Goal: Navigation & Orientation: Find specific page/section

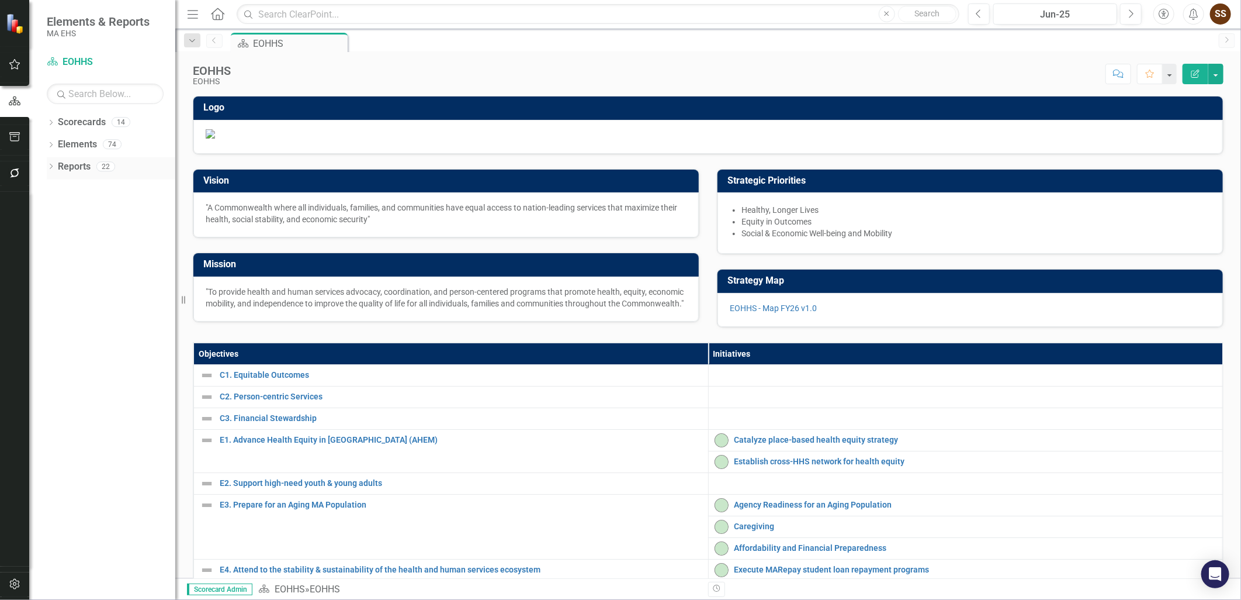
click at [75, 159] on div "Reports" at bounding box center [74, 166] width 33 height 19
click at [51, 125] on icon "Dropdown" at bounding box center [51, 123] width 8 height 6
click at [60, 143] on icon "Dropdown" at bounding box center [57, 143] width 9 height 7
click at [117, 424] on div "SSIT" at bounding box center [119, 431] width 111 height 19
click at [73, 429] on link "SSIT" at bounding box center [119, 431] width 111 height 13
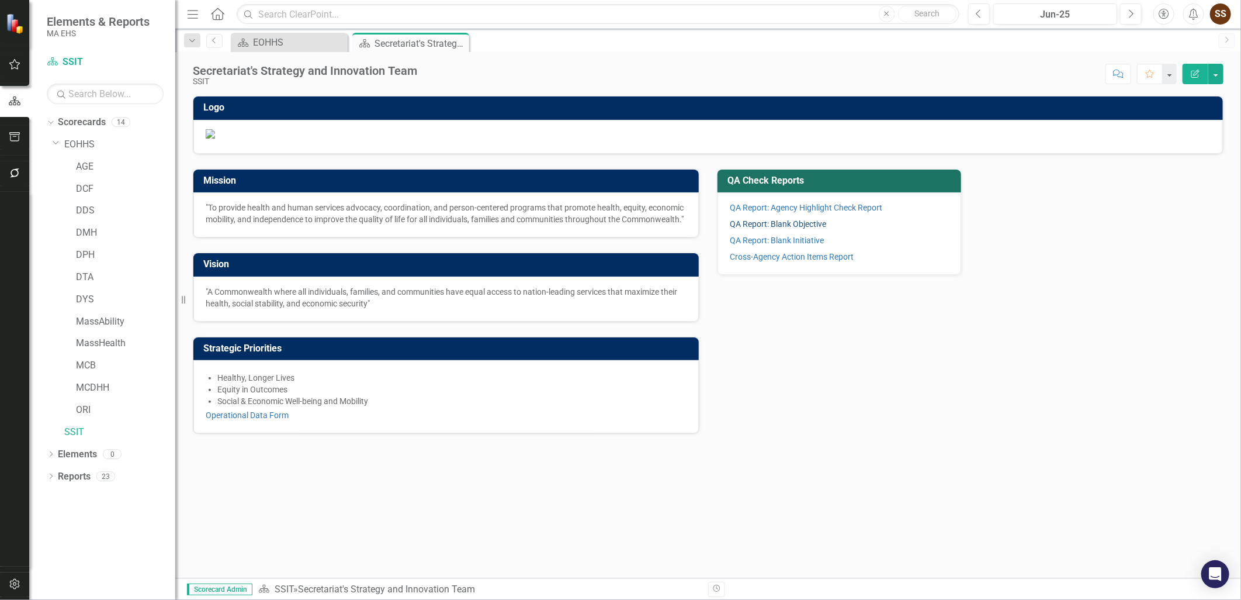
click at [773, 228] on link "QA Report: Blank Objective" at bounding box center [778, 223] width 96 height 9
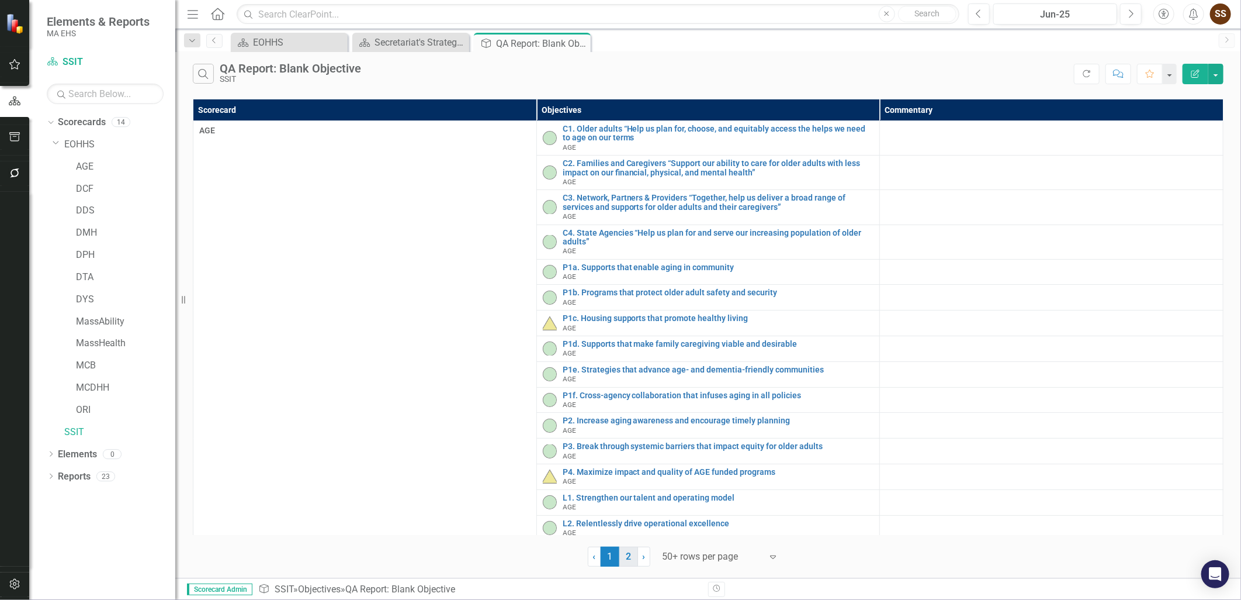
click at [631, 552] on link "2" at bounding box center [628, 556] width 19 height 20
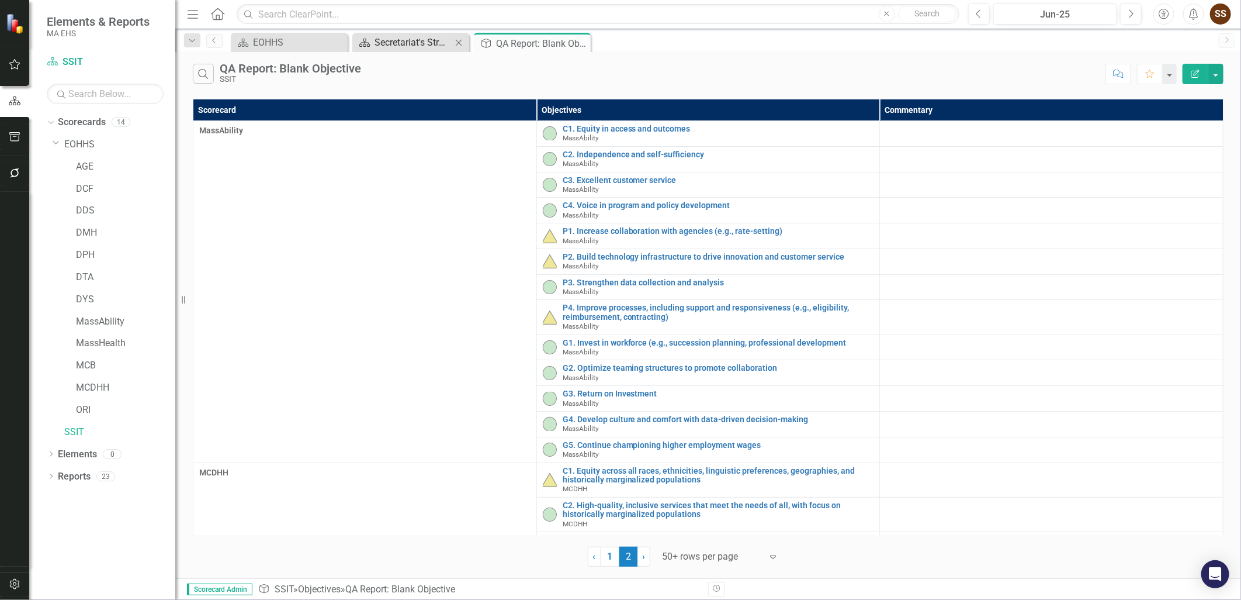
click at [391, 48] on div "Secretariat's Strategy and Innovation Team" at bounding box center [413, 42] width 77 height 15
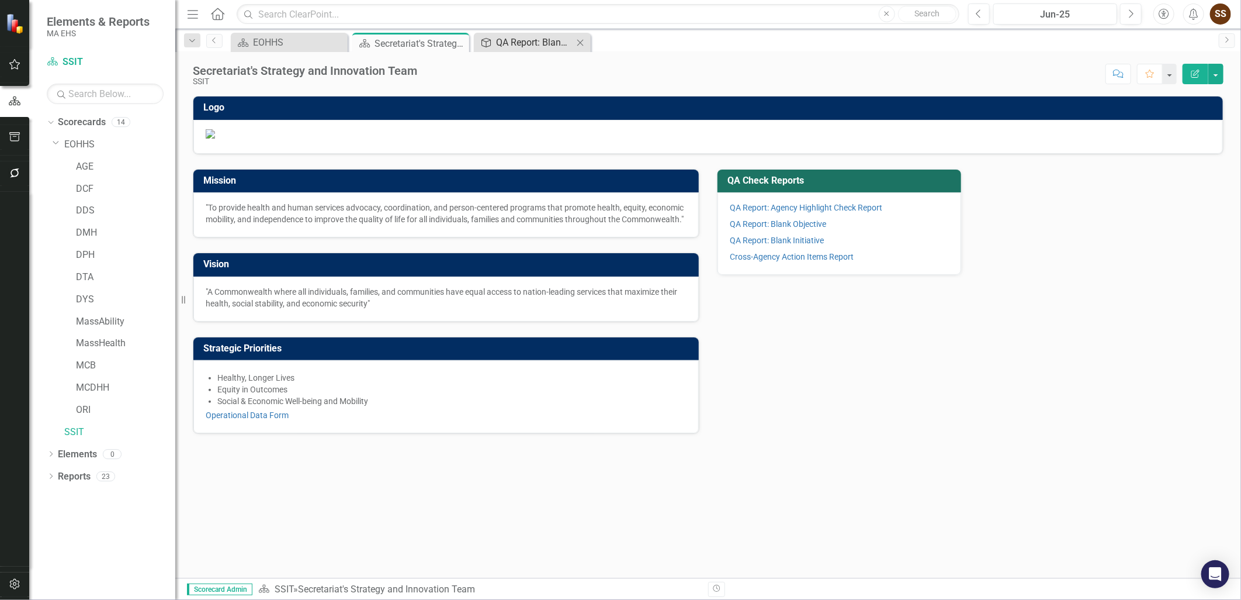
click at [532, 47] on div "QA Report: Blank Objective" at bounding box center [534, 42] width 77 height 15
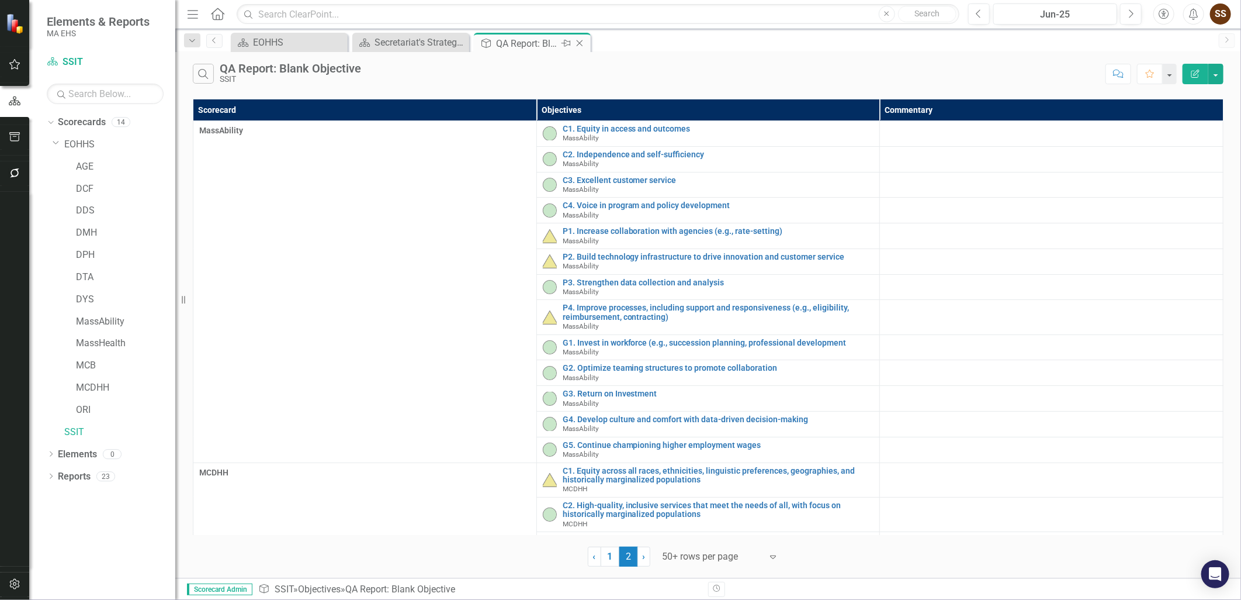
click at [579, 42] on icon at bounding box center [580, 43] width 6 height 6
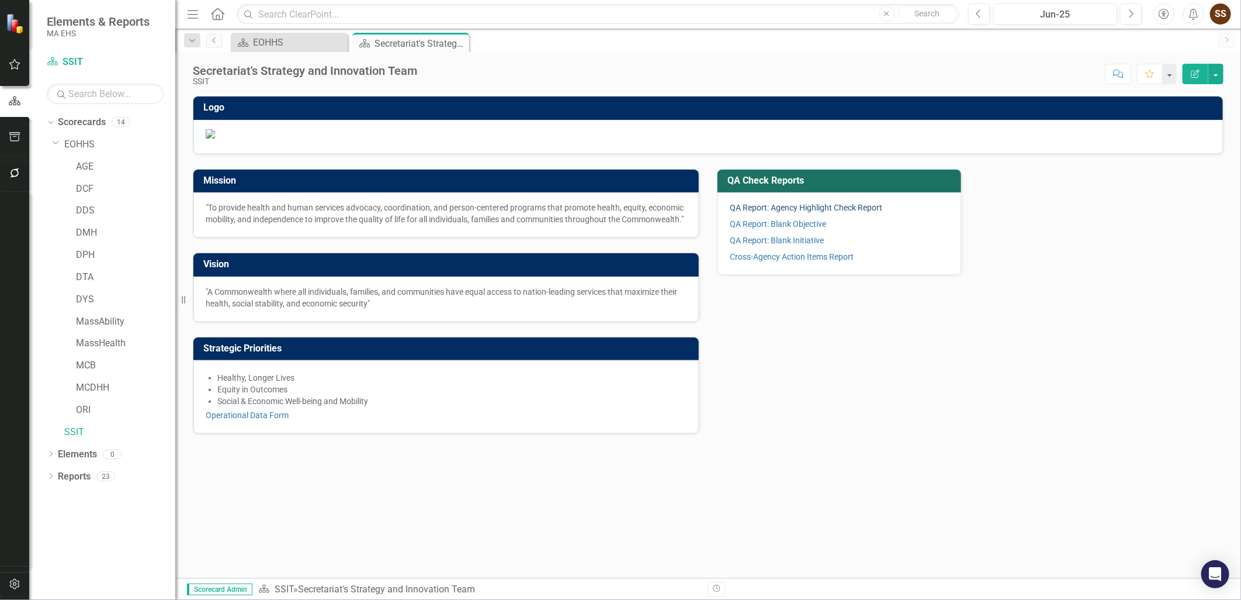
click at [772, 212] on link "QA Report: Agency Highlight Check Report" at bounding box center [806, 207] width 153 height 9
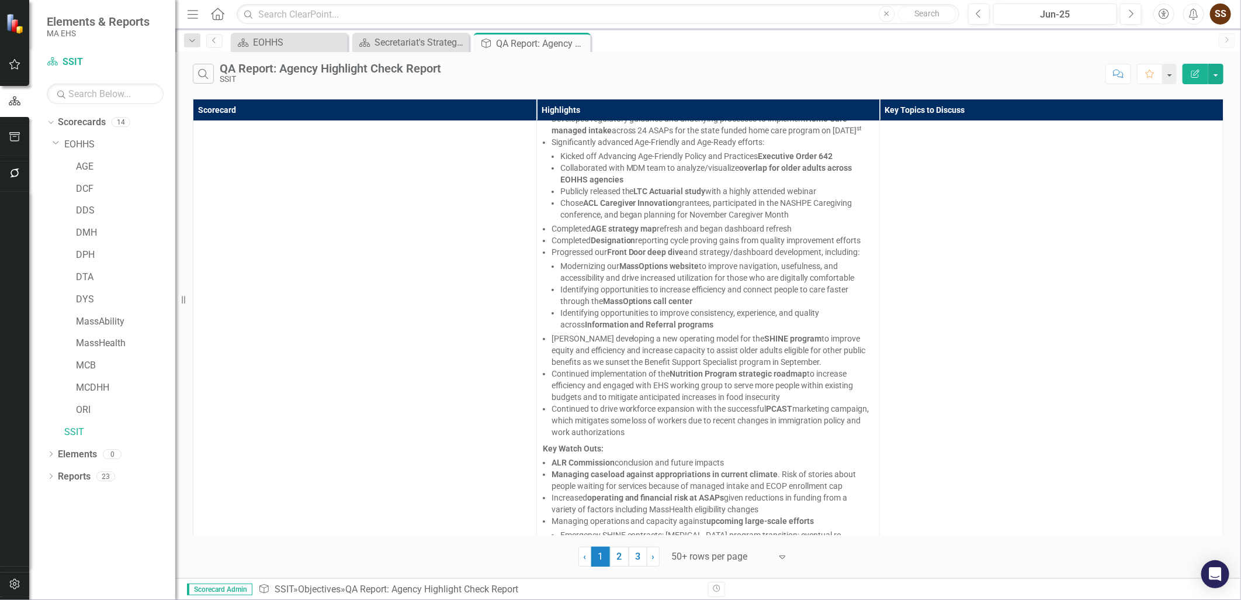
scroll to position [123, 0]
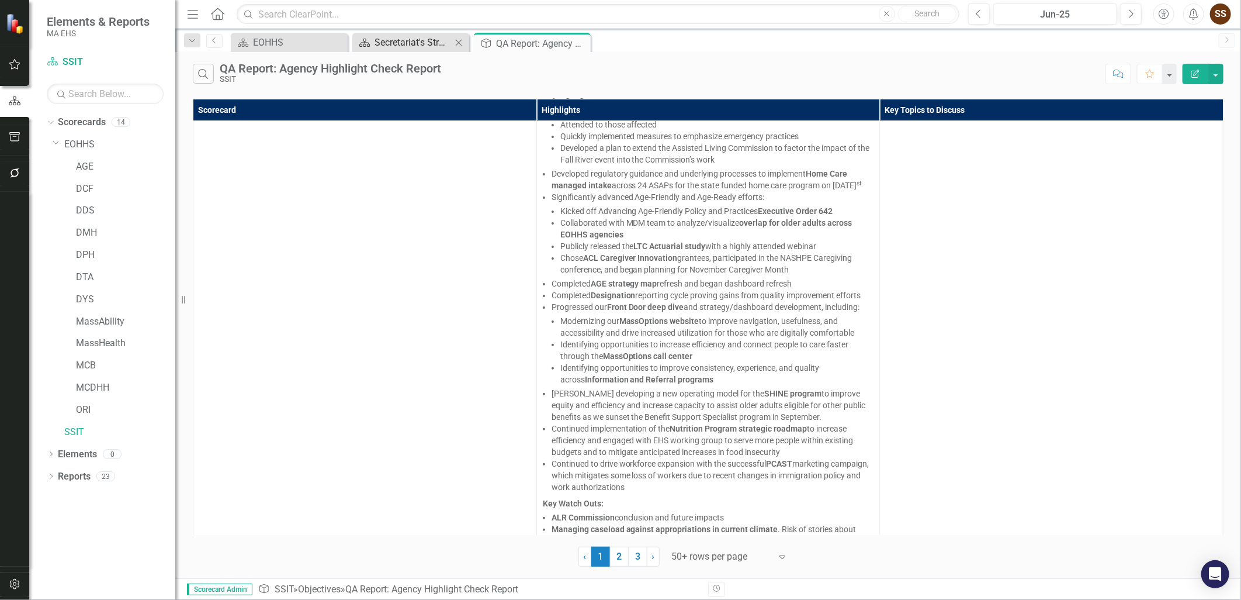
click at [399, 44] on div "Secretariat's Strategy and Innovation Team" at bounding box center [413, 42] width 77 height 15
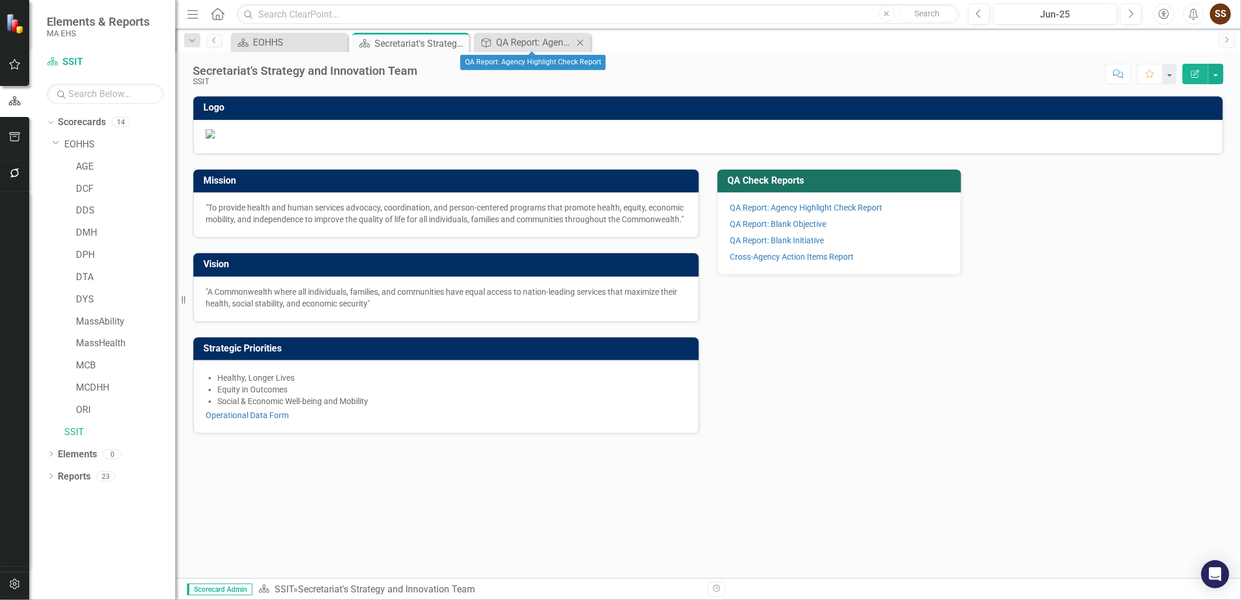
click at [577, 39] on icon at bounding box center [580, 42] width 6 height 6
click at [98, 302] on link "DYS" at bounding box center [125, 299] width 99 height 13
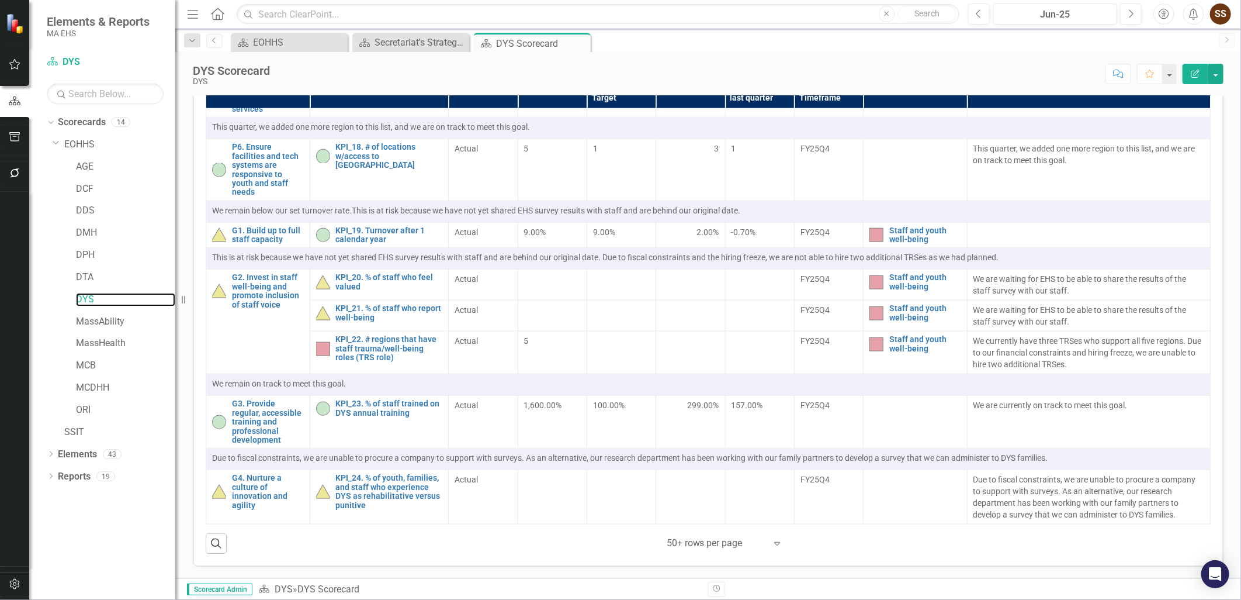
scroll to position [466, 0]
click at [49, 472] on div "Dropdown Reports 19" at bounding box center [111, 478] width 129 height 22
click at [51, 474] on icon "Dropdown" at bounding box center [51, 477] width 8 height 6
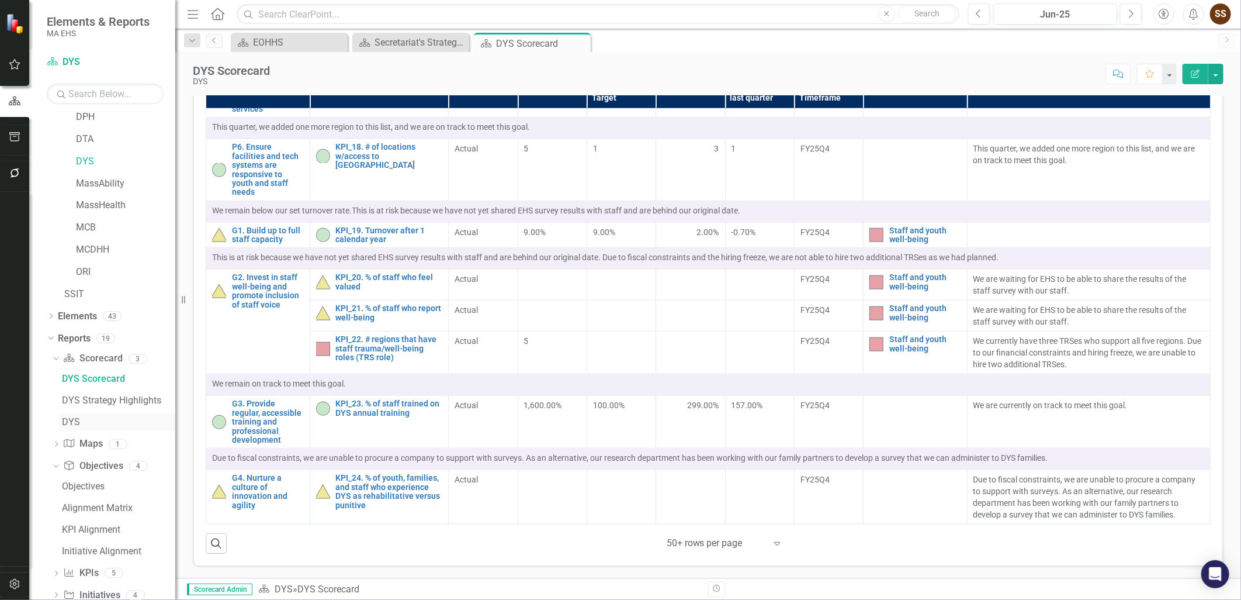
scroll to position [207, 0]
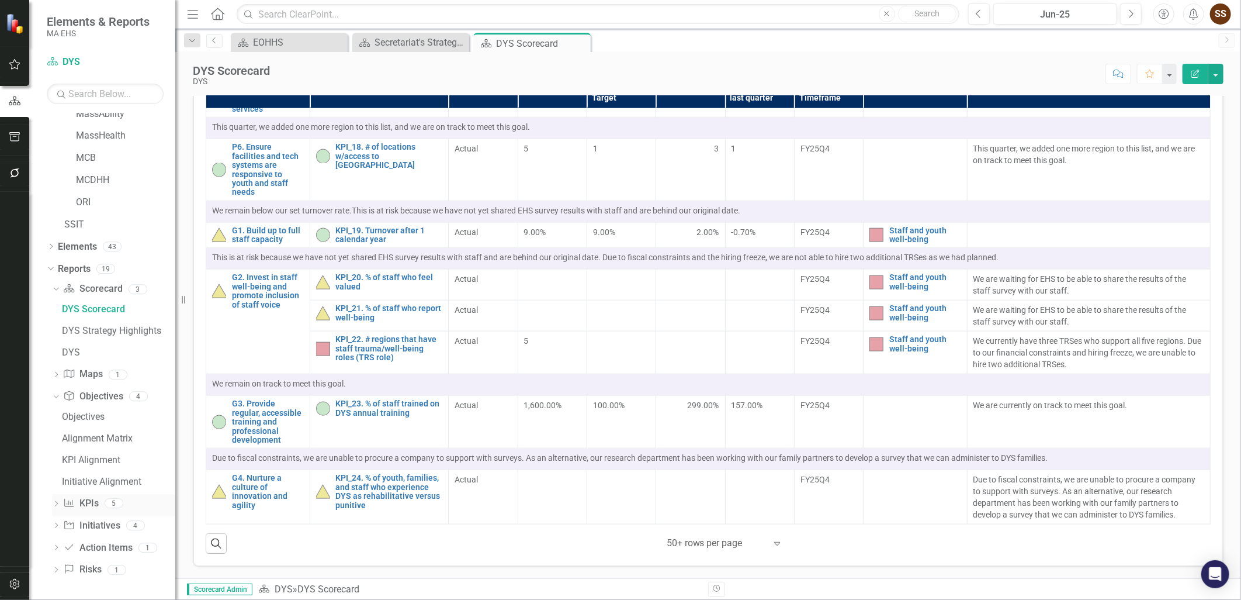
click at [57, 498] on div "Dropdown KPI KPIs 5" at bounding box center [113, 505] width 123 height 22
click at [84, 505] on link "KPI KPIs" at bounding box center [80, 503] width 35 height 13
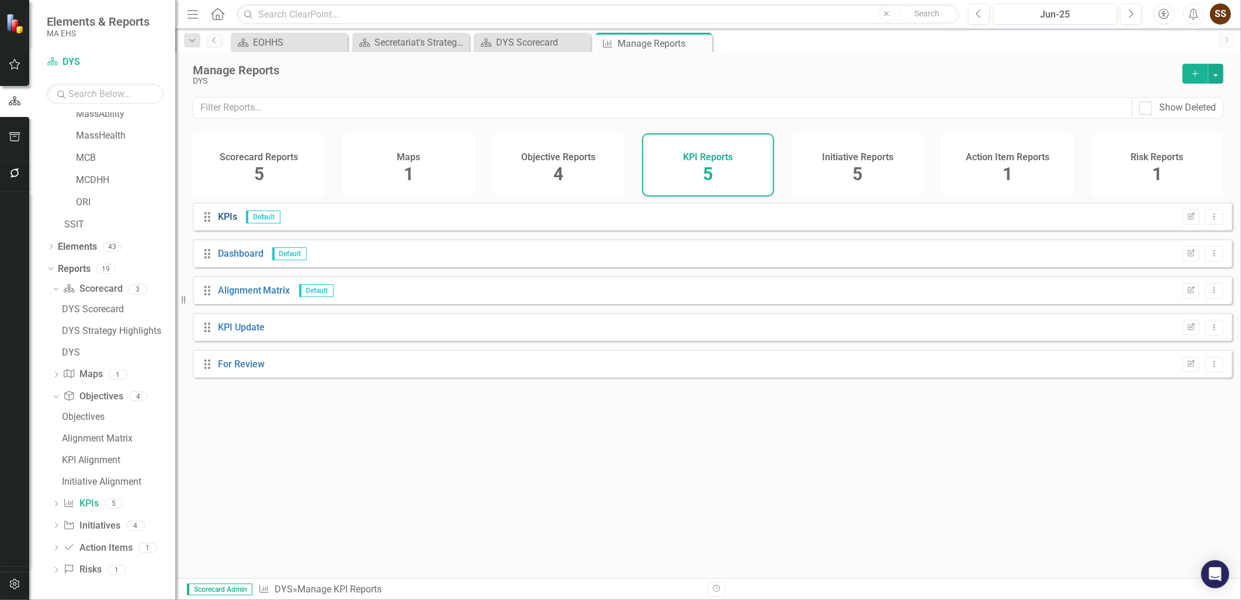
click at [222, 222] on link "KPIs" at bounding box center [227, 216] width 19 height 11
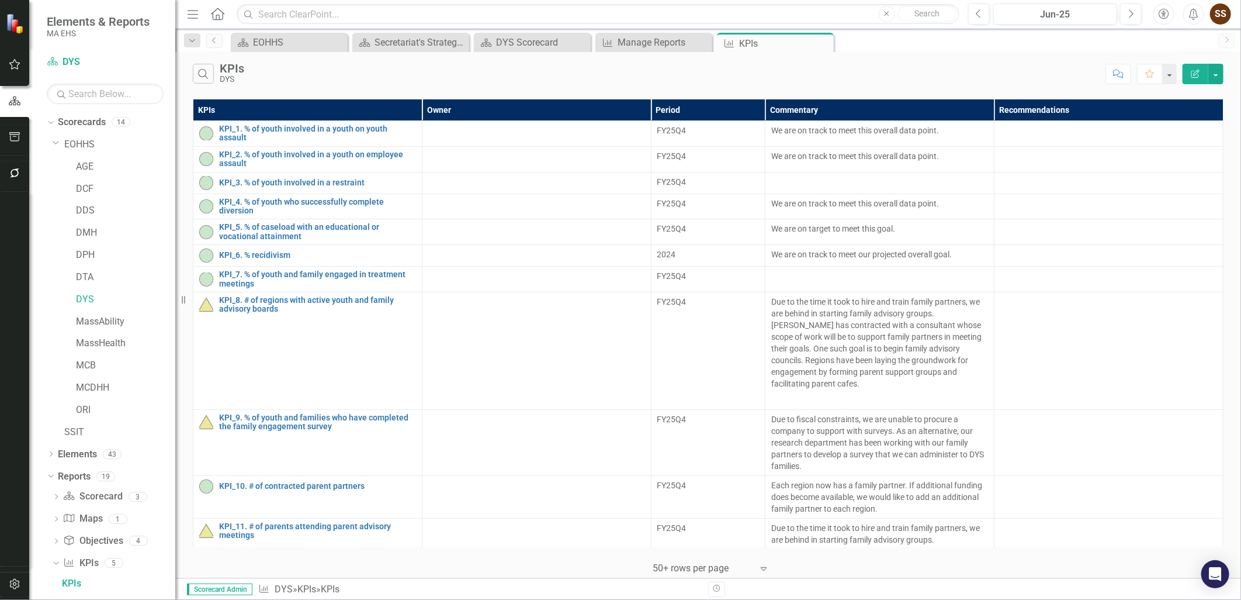
click at [384, 78] on div "Search KPIs DYS" at bounding box center [646, 74] width 907 height 20
click at [88, 362] on link "MCB" at bounding box center [125, 365] width 99 height 13
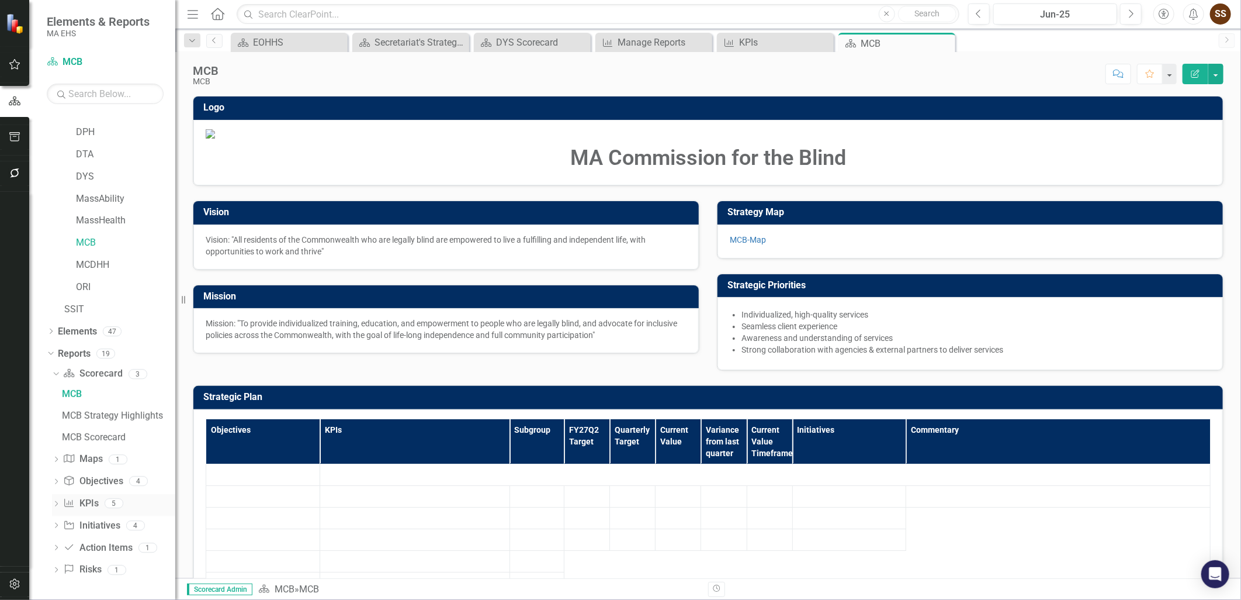
click at [56, 505] on icon at bounding box center [56, 503] width 3 height 5
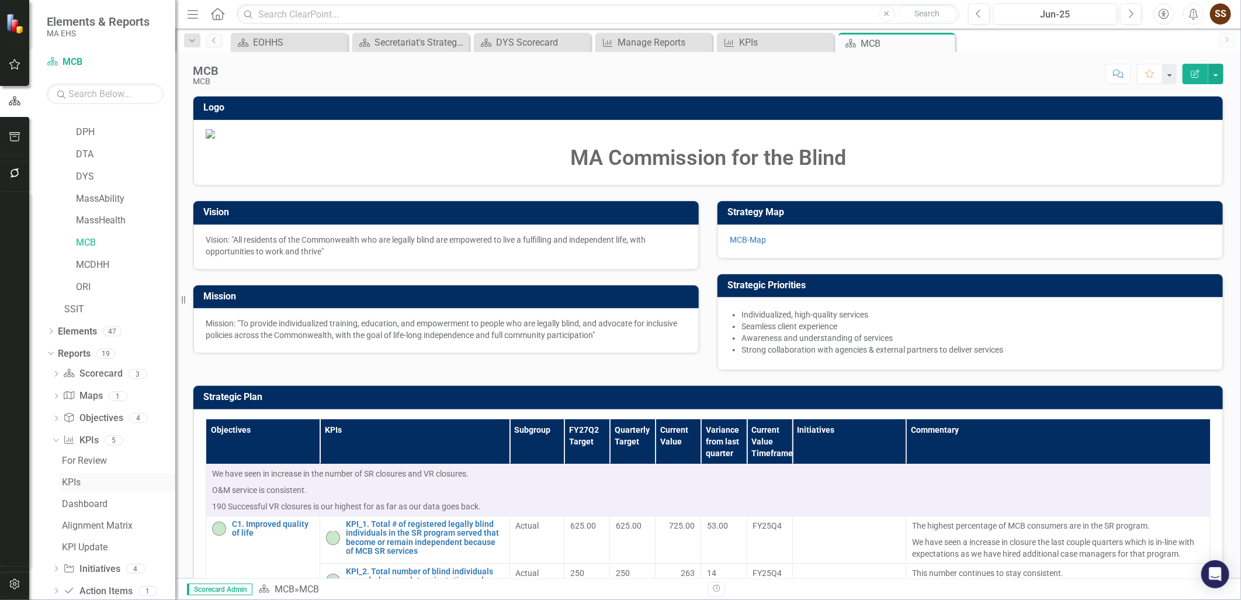
click at [72, 486] on div "KPIs" at bounding box center [118, 482] width 113 height 11
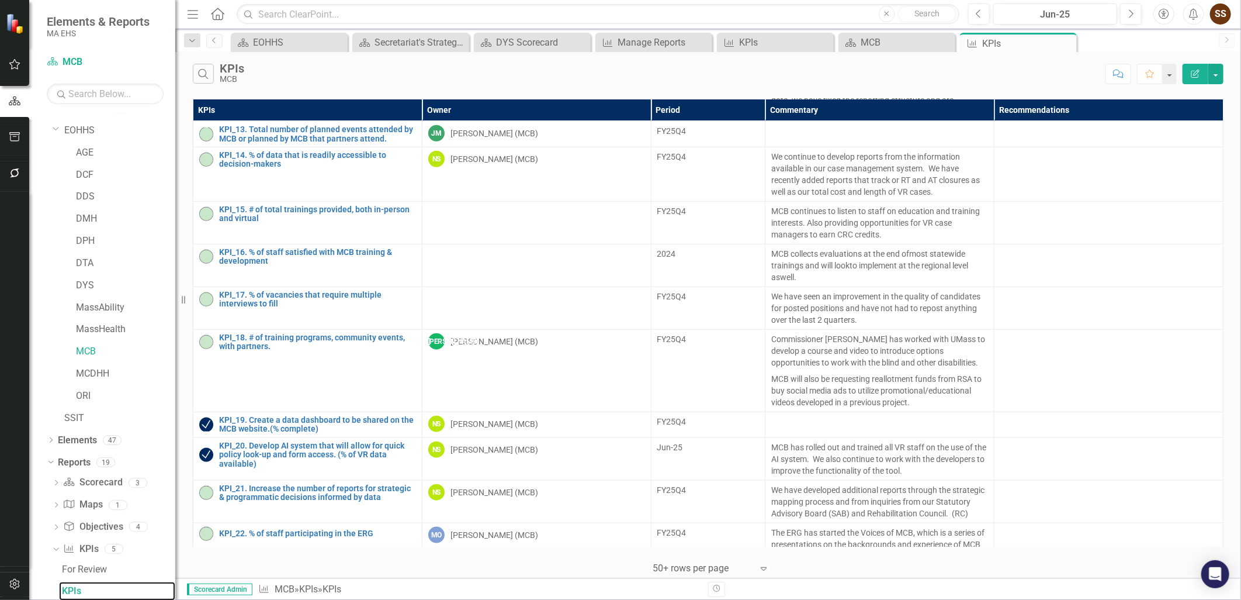
scroll to position [901, 0]
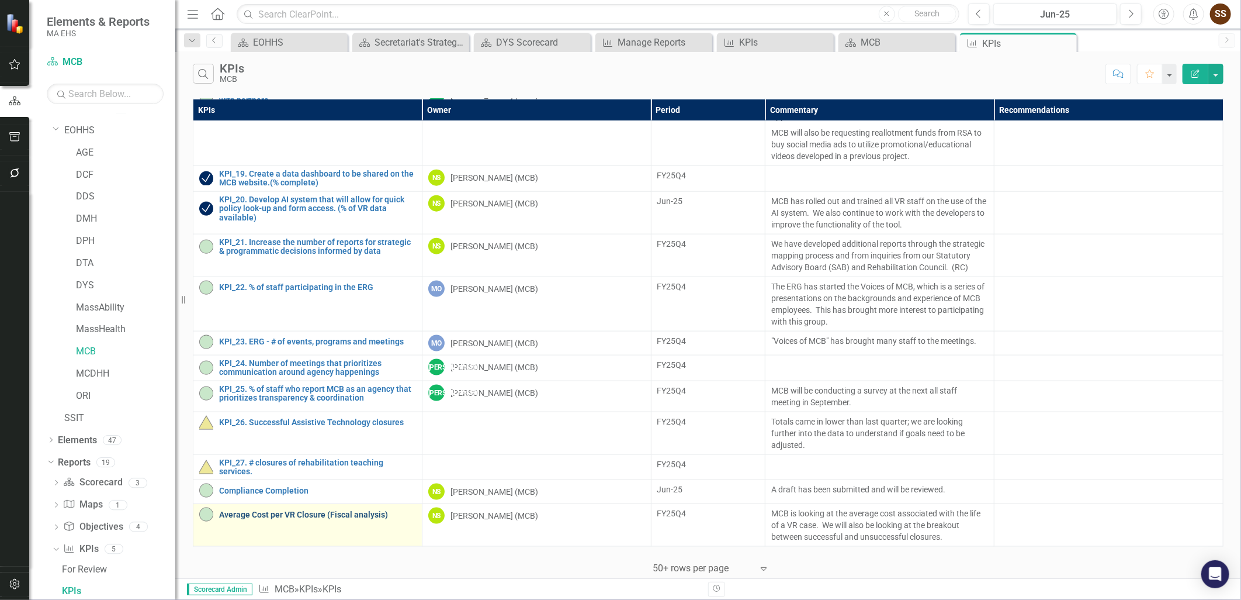
click at [339, 511] on link "Average Cost per VR Closure (Fiscal analysis)" at bounding box center [317, 514] width 197 height 9
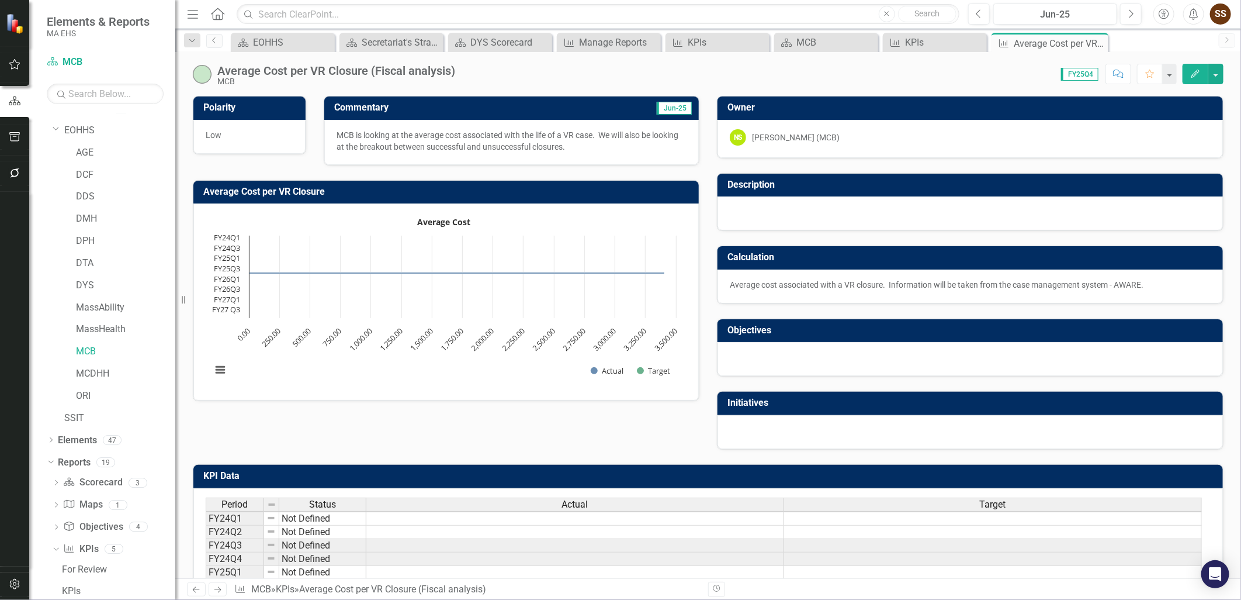
scroll to position [1, 0]
click at [725, 43] on div "KPIs" at bounding box center [720, 42] width 64 height 15
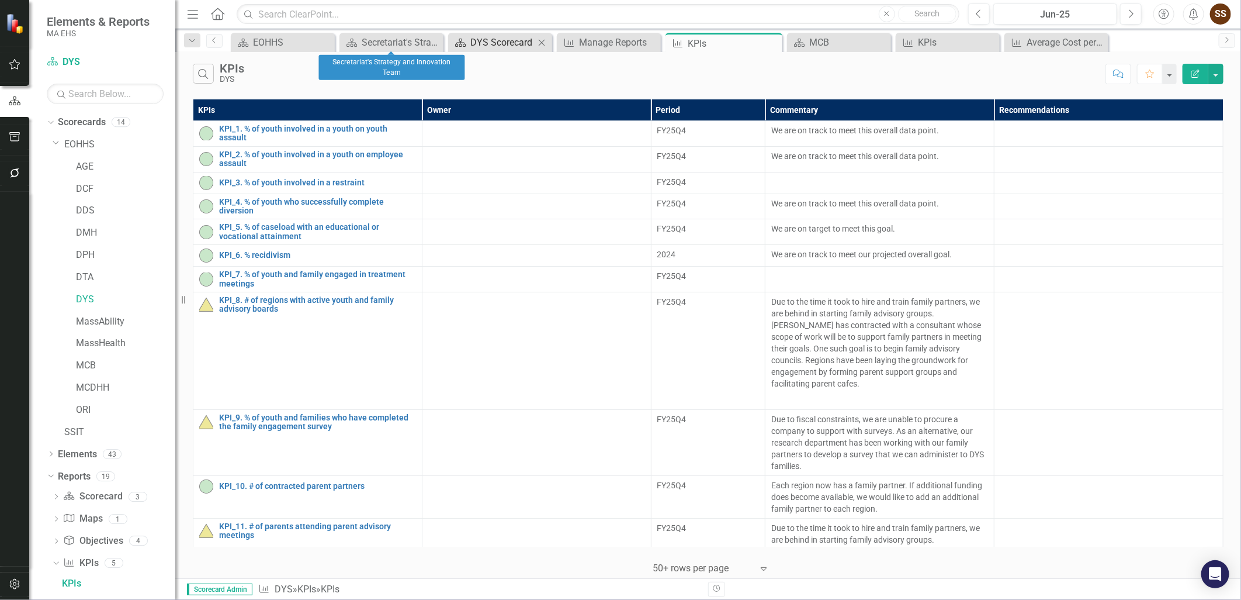
click at [480, 48] on div "DYS Scorecard" at bounding box center [502, 42] width 64 height 15
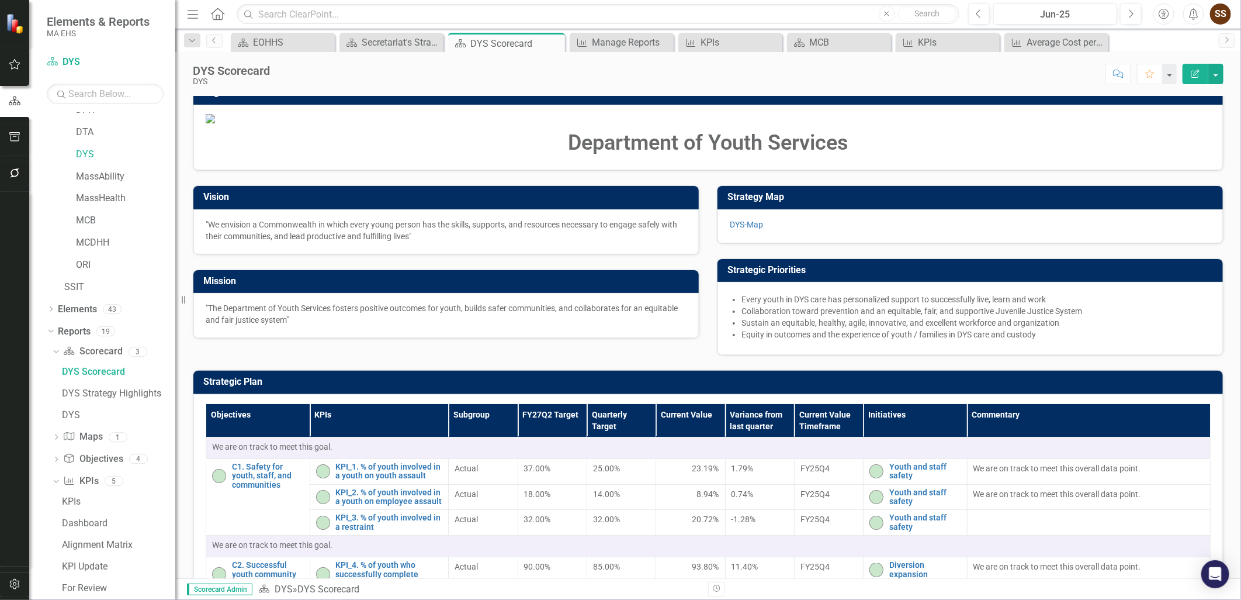
scroll to position [146, 0]
click at [56, 435] on icon "Dropdown" at bounding box center [56, 437] width 8 height 6
click at [64, 456] on div "DYS-Map" at bounding box center [118, 459] width 113 height 11
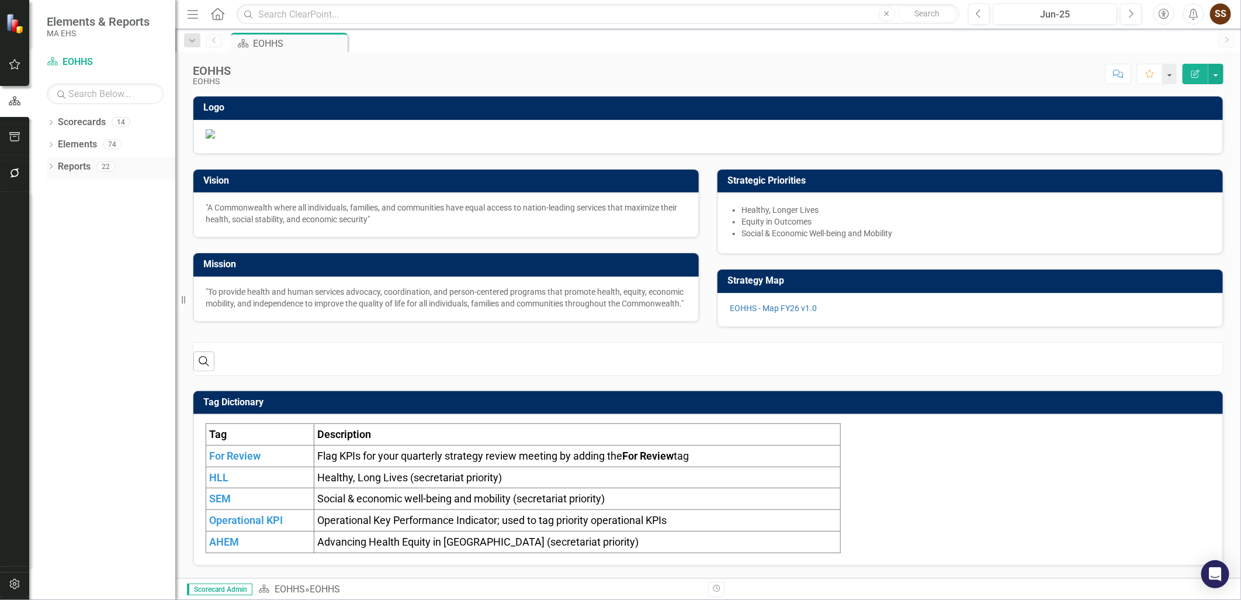
click at [49, 165] on icon "Dropdown" at bounding box center [51, 167] width 8 height 6
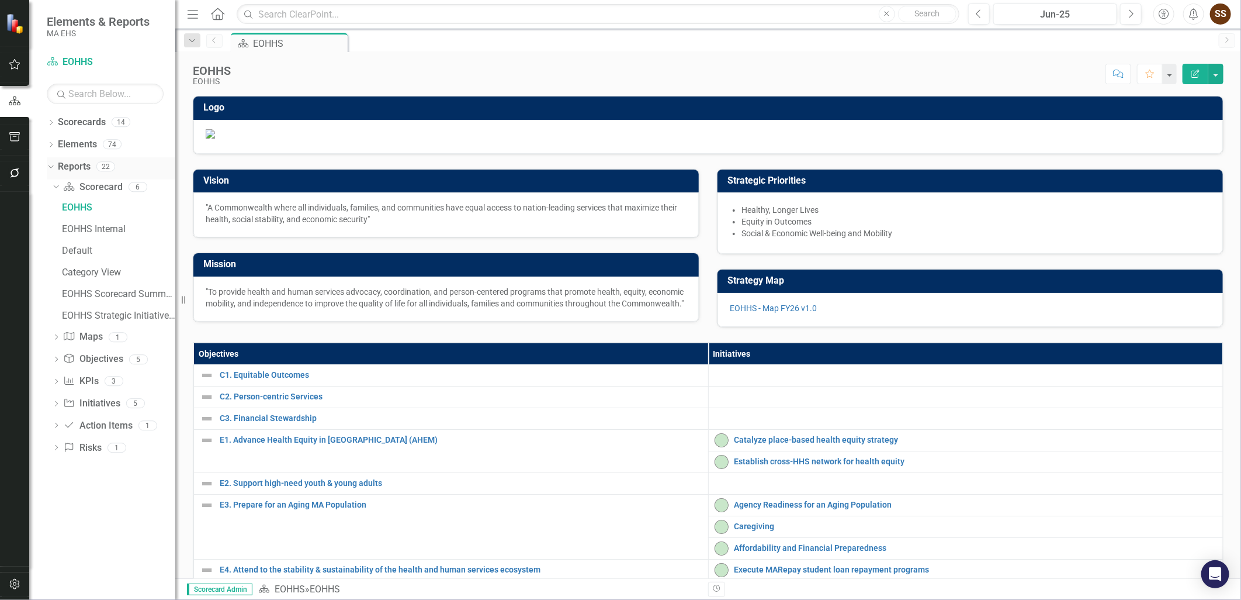
click at [49, 165] on icon "Dropdown" at bounding box center [49, 166] width 6 height 8
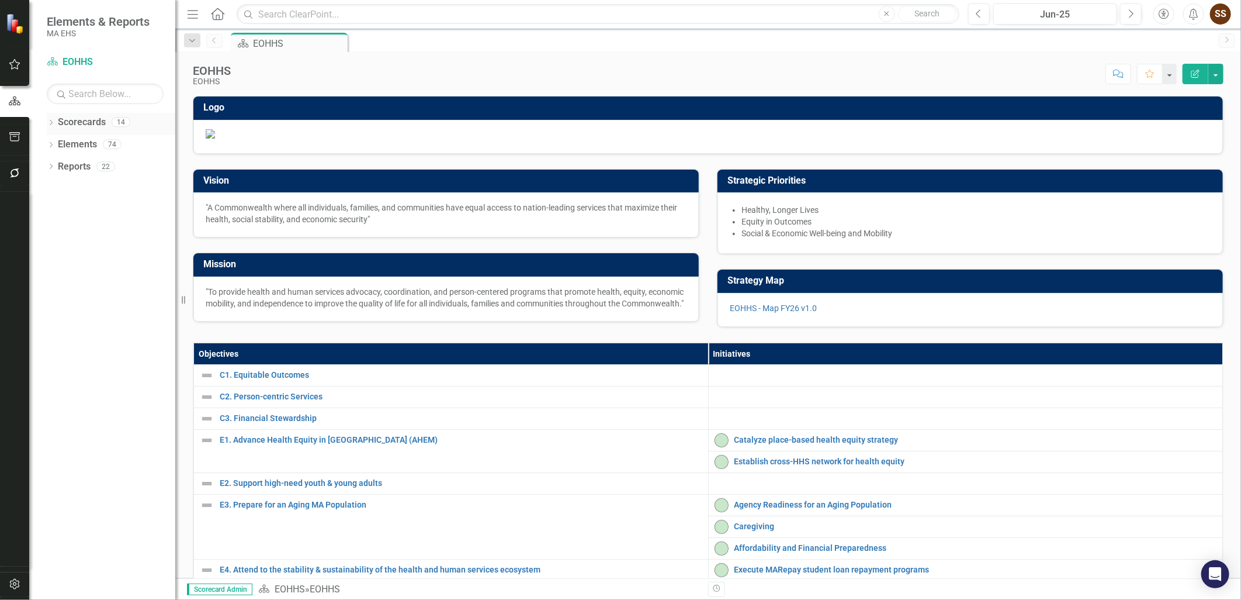
click at [48, 126] on icon "Dropdown" at bounding box center [51, 123] width 8 height 6
click at [57, 146] on icon at bounding box center [57, 144] width 3 height 6
